Goal: Task Accomplishment & Management: Use online tool/utility

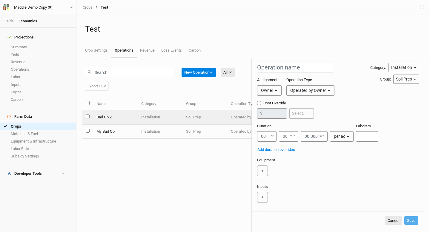
click at [88, 115] on td at bounding box center [87, 117] width 10 height 14
type input "Bad Op 2"
checkbox input "true"
type input "1"
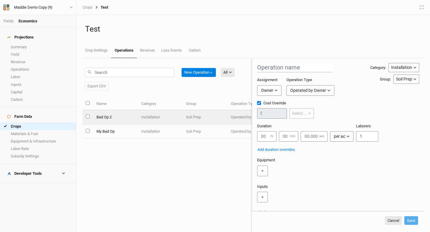
type input "1"
click at [88, 116] on input "select this item" at bounding box center [88, 117] width 4 height 4
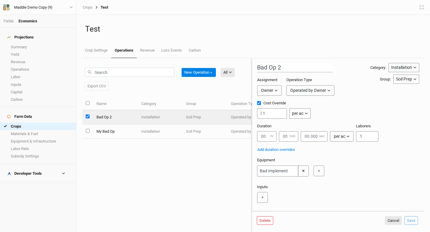
checkbox input "true"
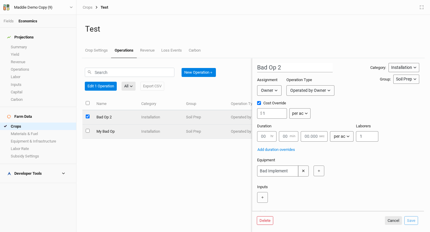
click at [87, 130] on input "select this item" at bounding box center [88, 131] width 4 height 4
checkbox input "true"
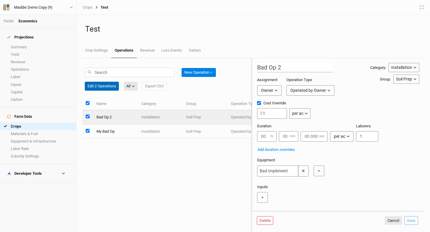
click at [104, 86] on button "Edit 2 Operations" at bounding box center [102, 86] width 34 height 9
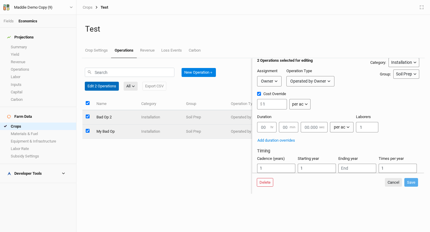
scroll to position [3, 0]
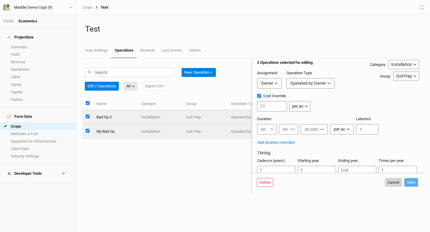
click at [392, 184] on button "Cancel" at bounding box center [392, 182] width 17 height 9
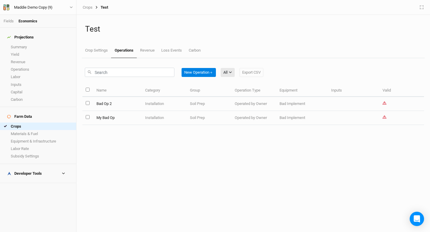
checkbox input "false"
